Goal: Task Accomplishment & Management: Use online tool/utility

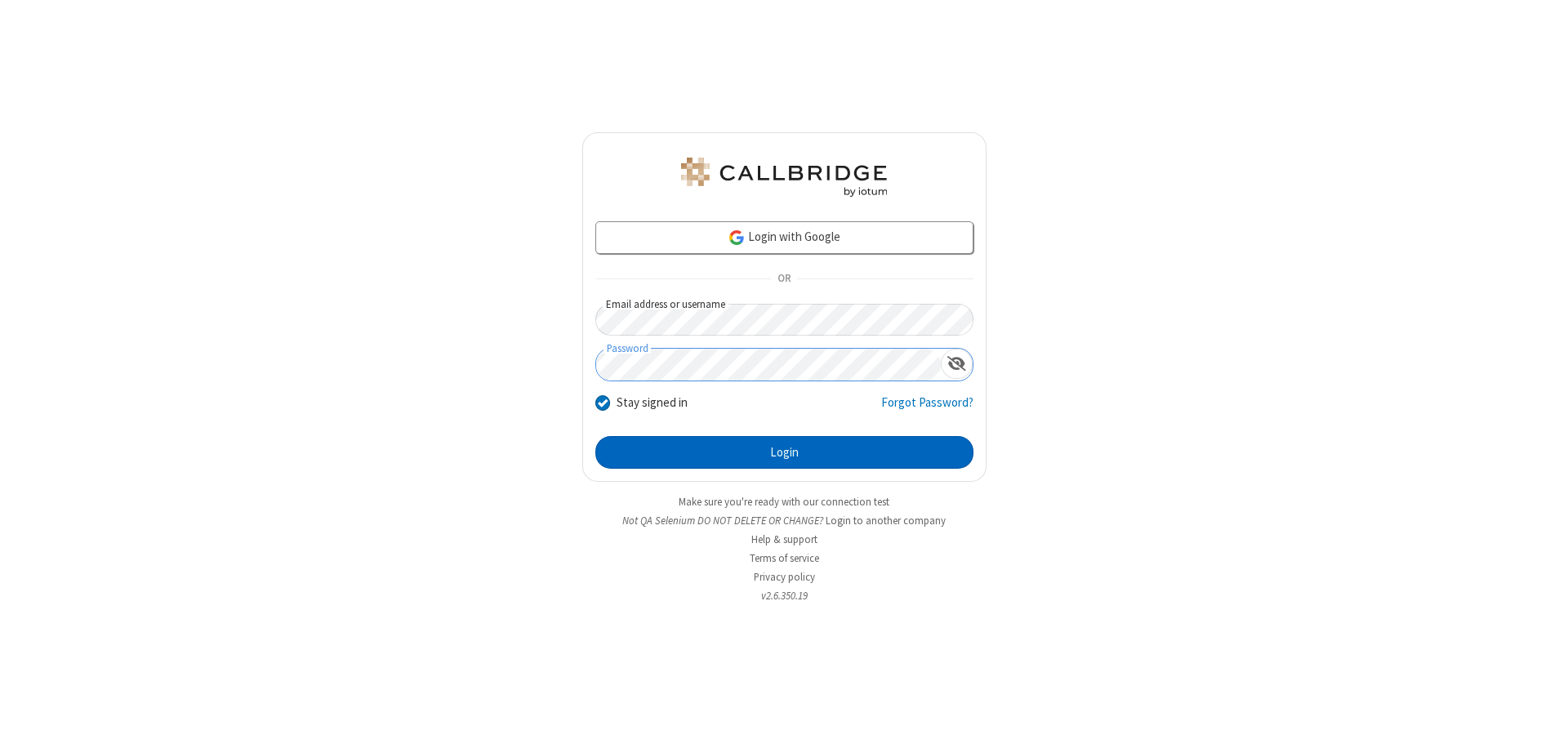
click at [784, 452] on button "Login" at bounding box center [784, 452] width 378 height 33
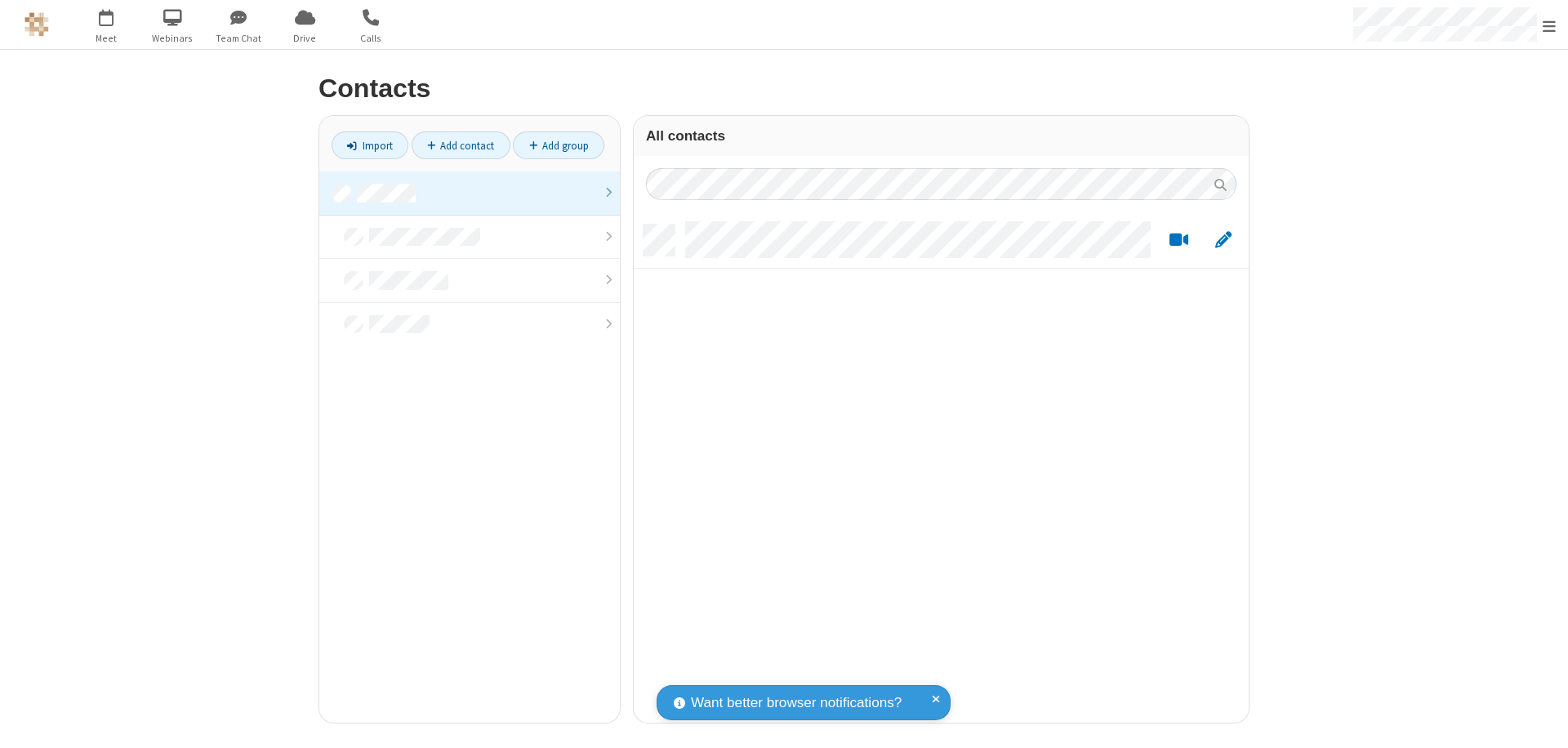
scroll to position [498, 602]
click at [469, 193] on link at bounding box center [469, 193] width 301 height 44
click at [370, 146] on link "Import" at bounding box center [369, 145] width 77 height 28
